Goal: Book appointment/travel/reservation

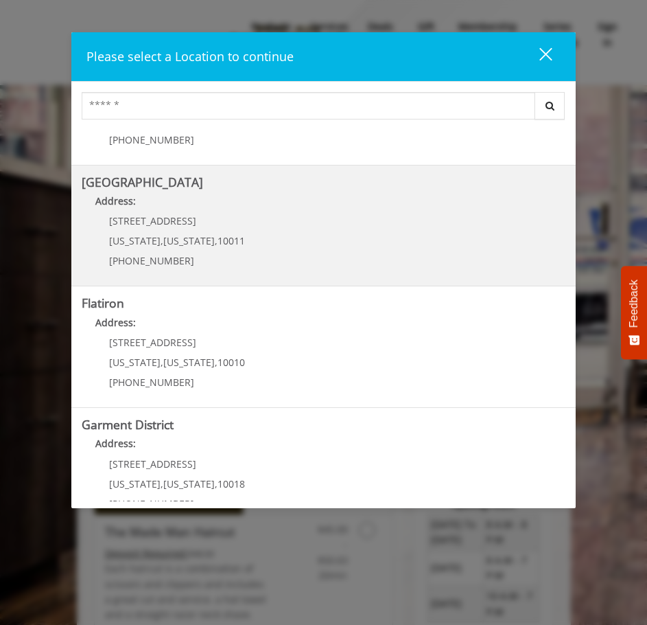
scroll to position [231, 0]
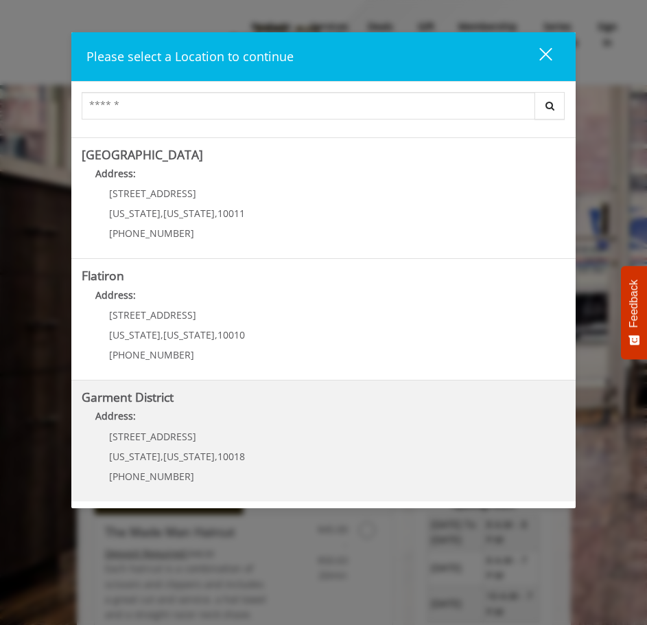
click at [218, 440] on p "[STREET_ADDRESS]" at bounding box center [177, 436] width 136 height 10
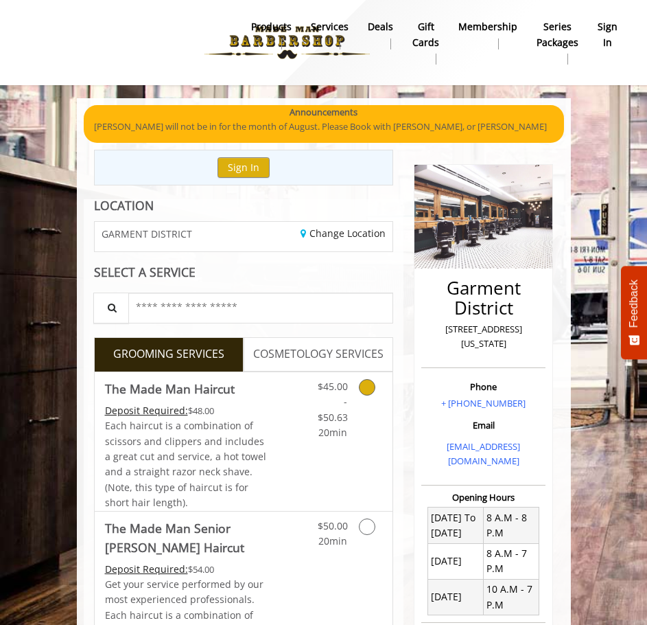
click at [370, 379] on icon "Grooming services" at bounding box center [367, 387] width 16 height 16
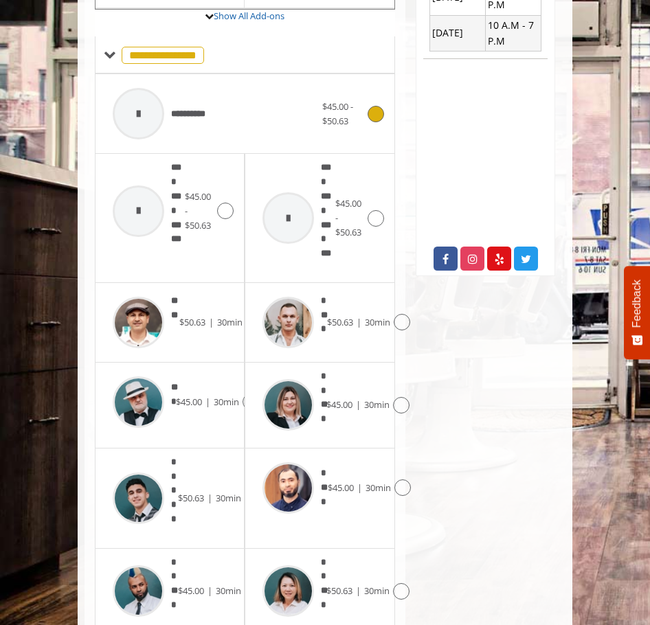
scroll to position [569, 0]
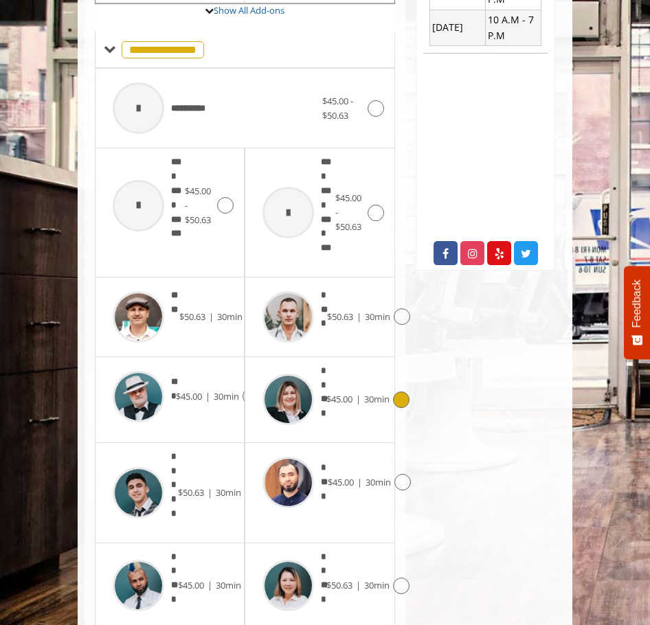
click at [400, 391] on icon at bounding box center [401, 399] width 16 height 16
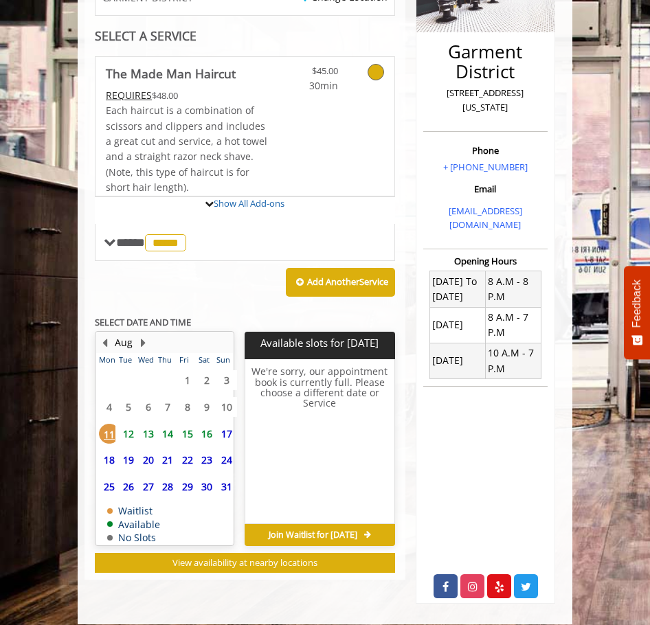
scroll to position [363, 0]
